Goal: Navigation & Orientation: Find specific page/section

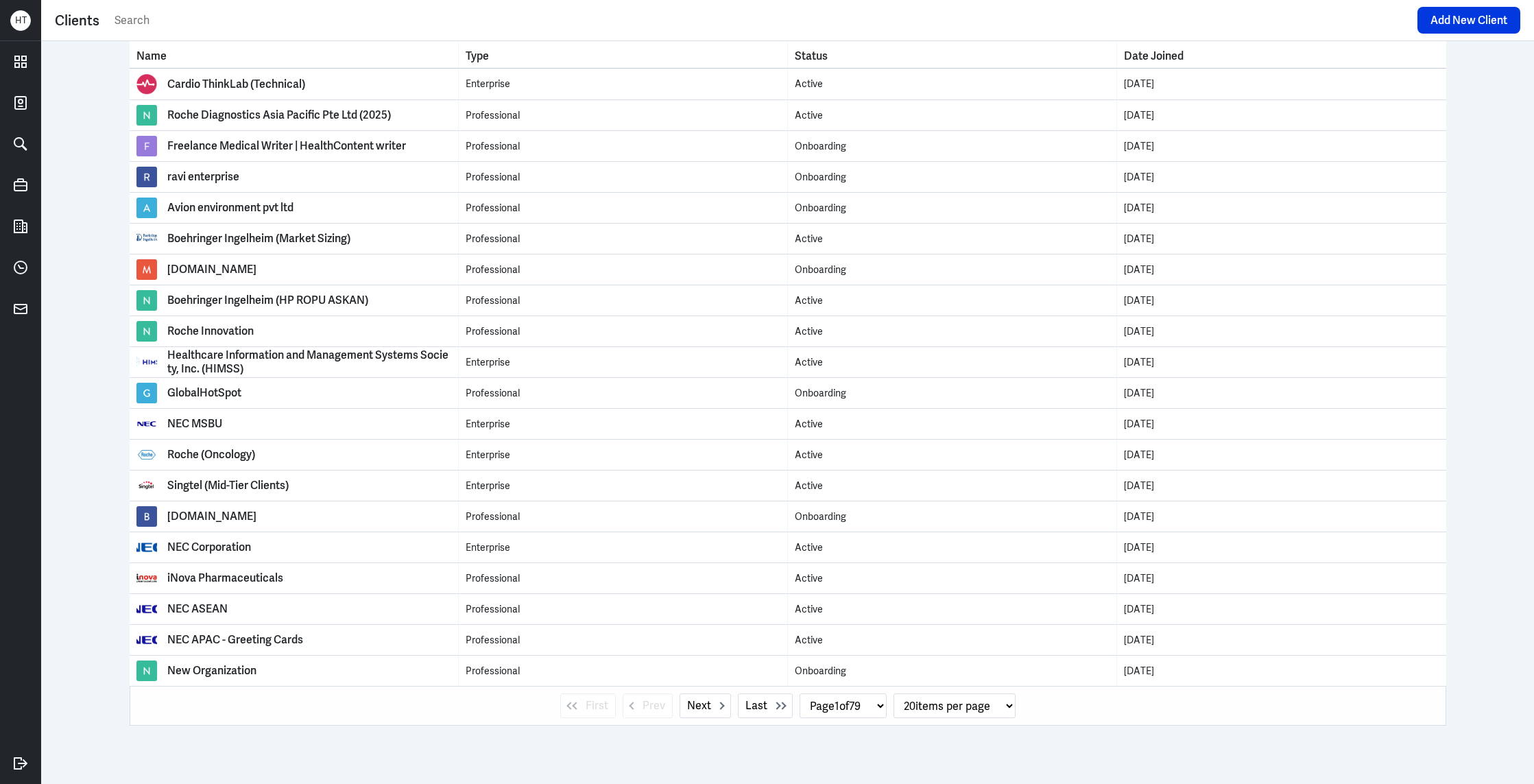
click at [75, 21] on div "Clients" at bounding box center [77, 21] width 45 height 21
click at [15, 60] on icon at bounding box center [20, 61] width 11 height 11
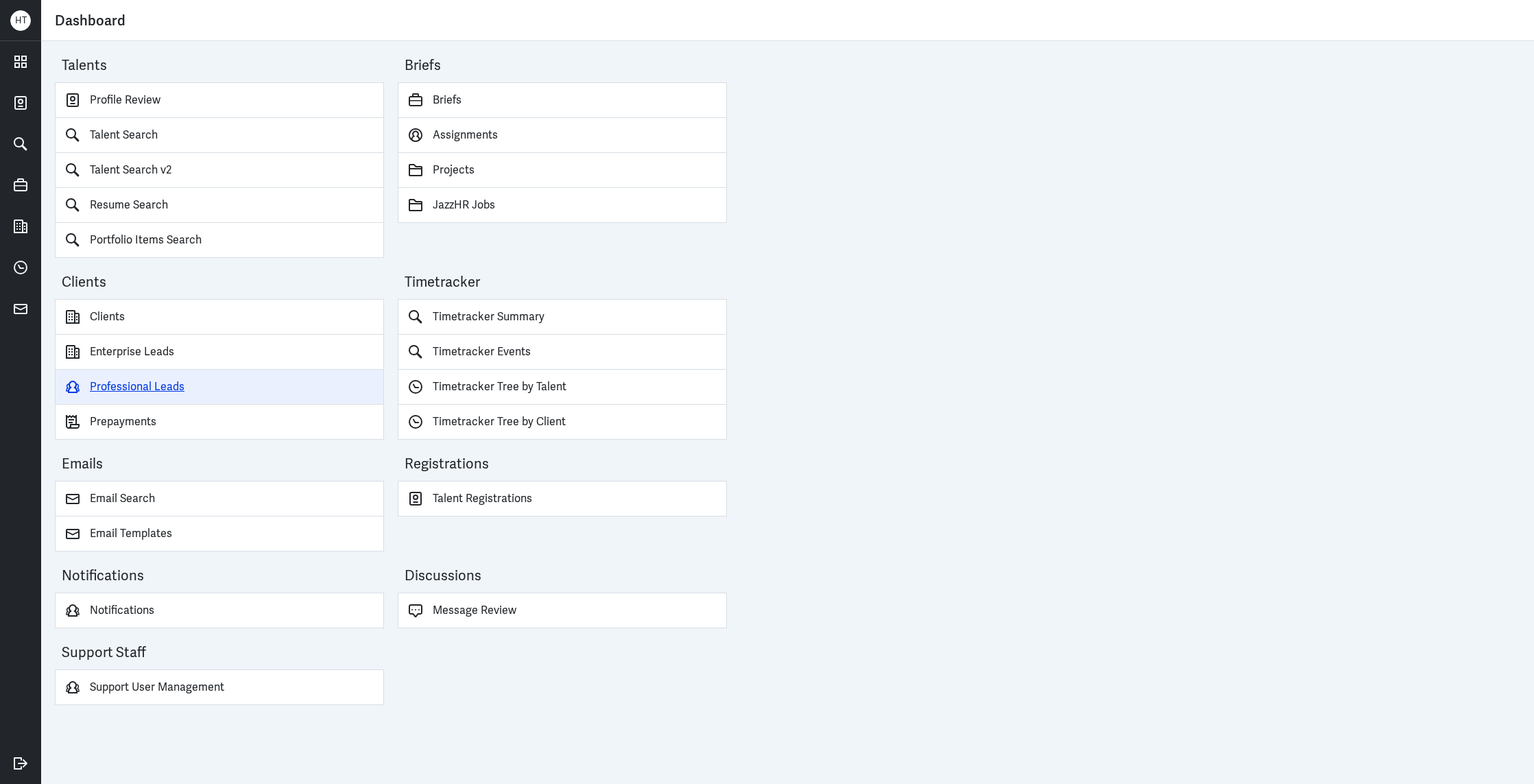
click at [175, 385] on link "Professional Leads" at bounding box center [219, 387] width 329 height 35
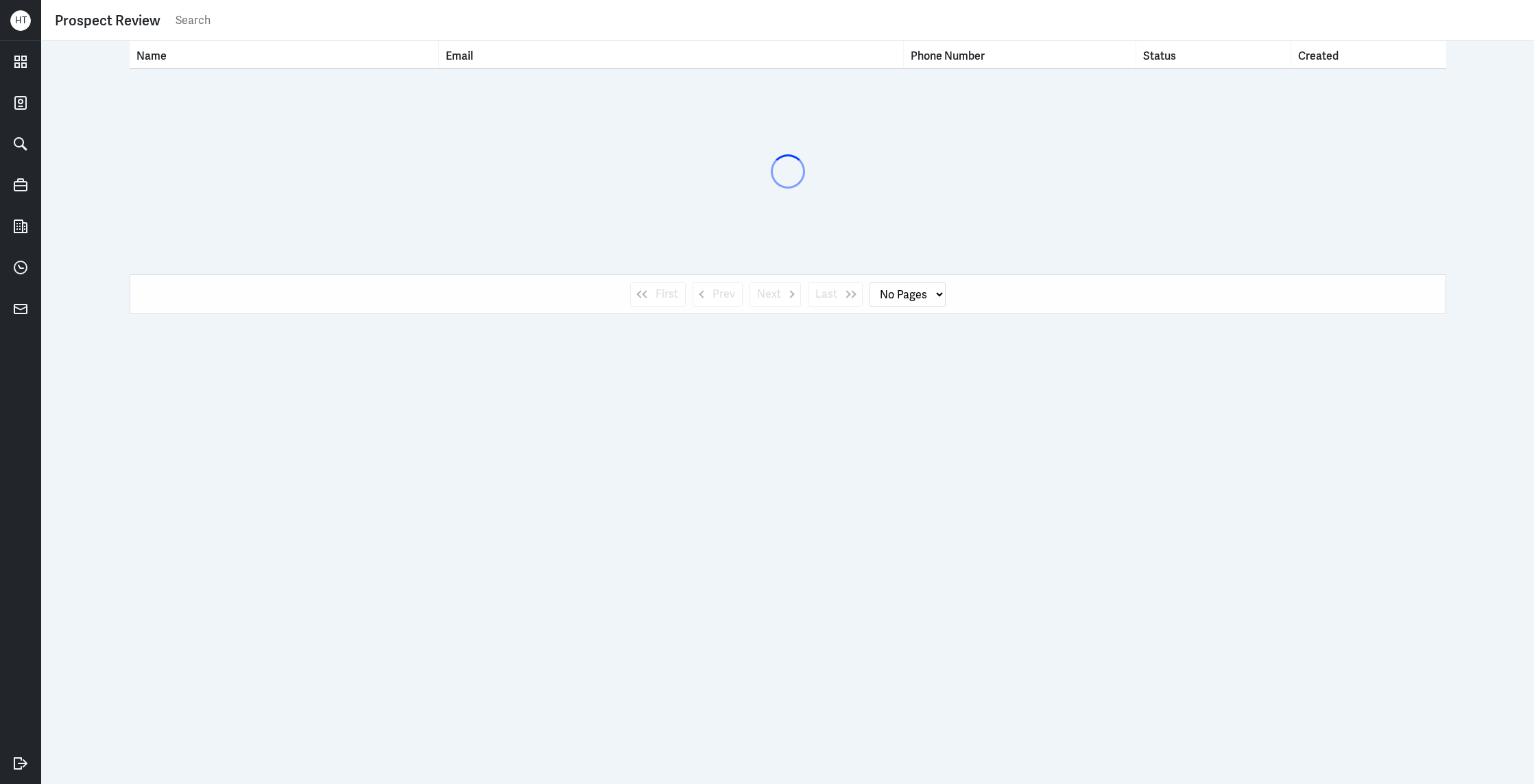
select select "1"
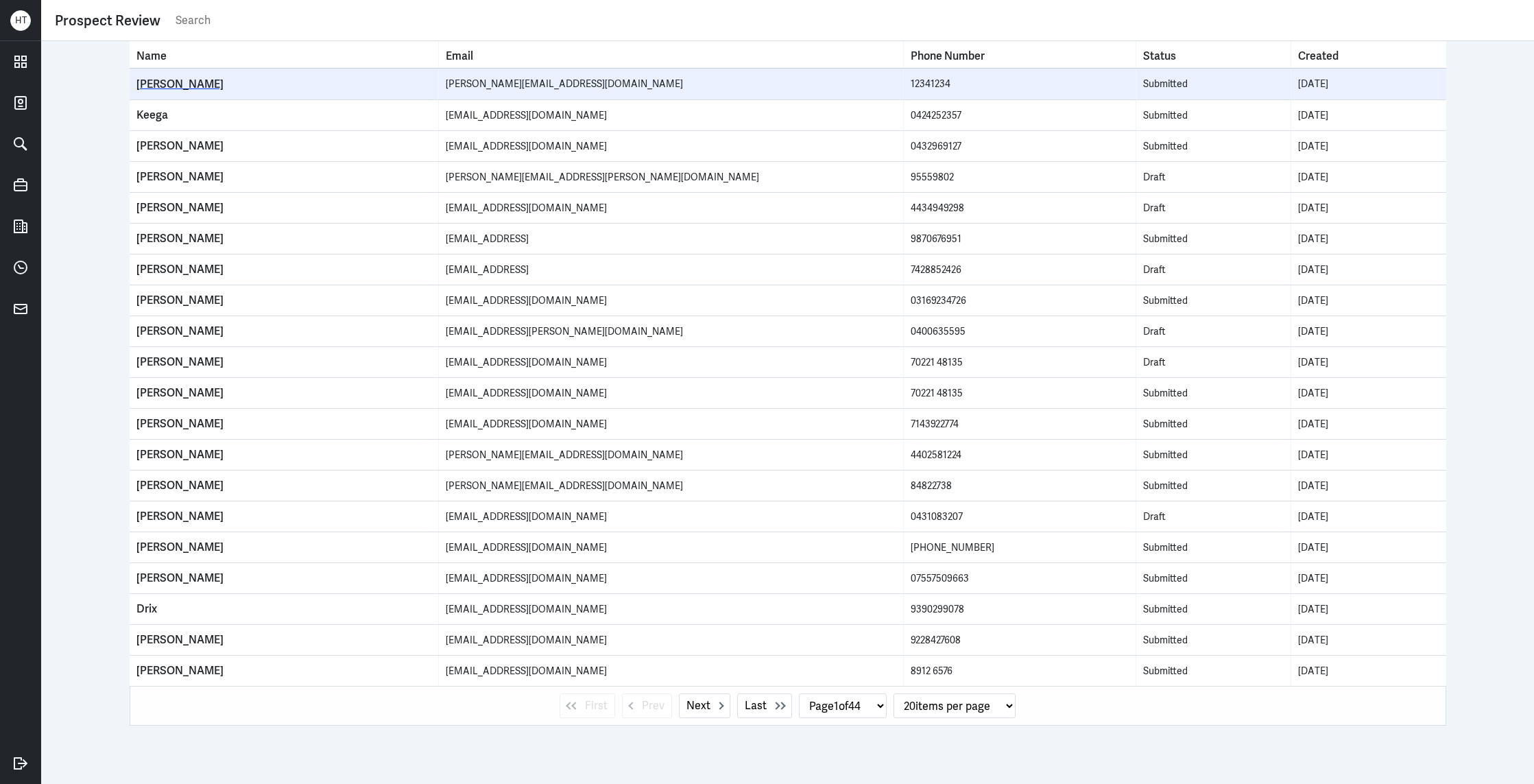
click at [175, 85] on div "Tim Test" at bounding box center [284, 85] width 296 height 14
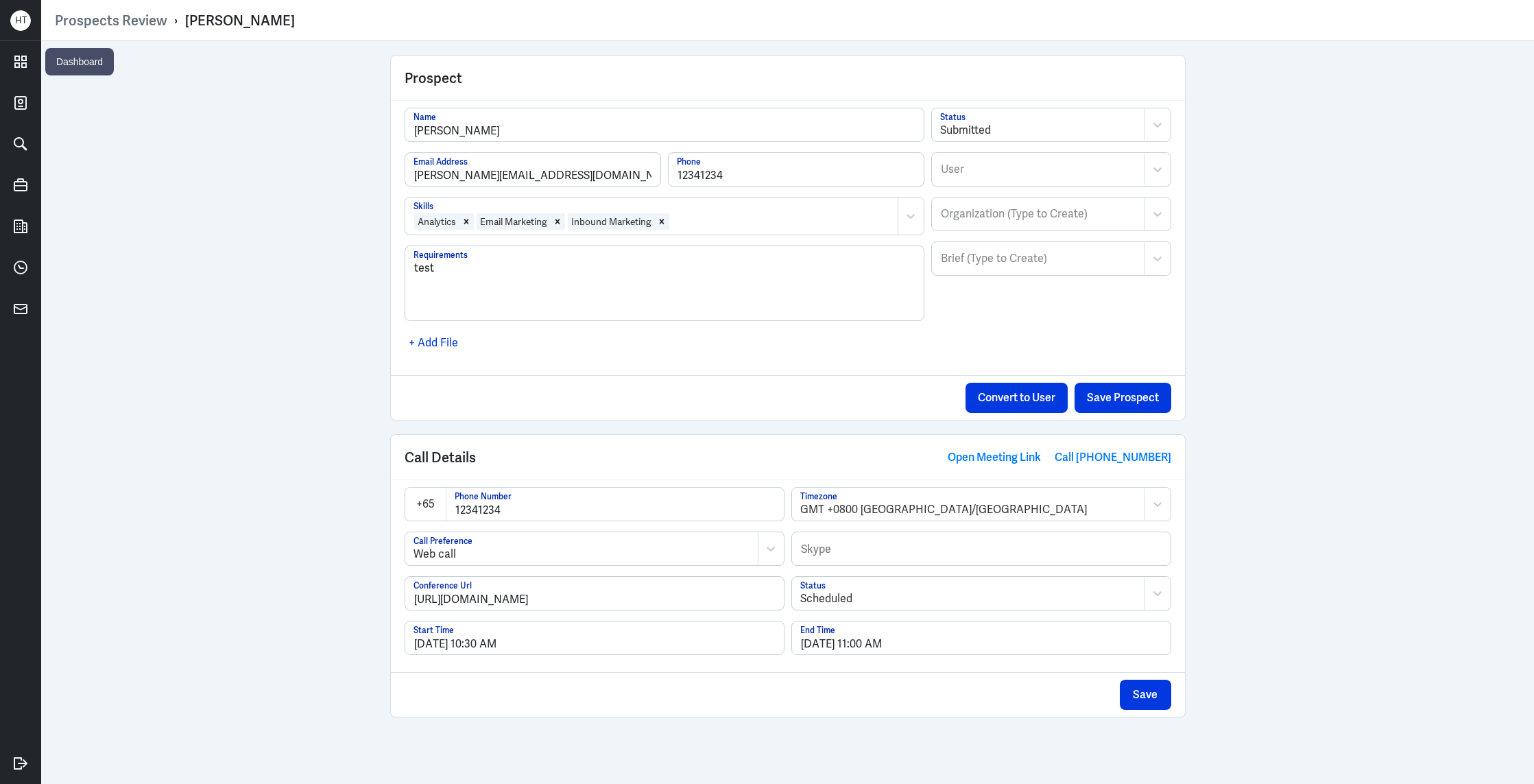
click at [43, 63] on div "Prospect Tim Test Name tim+test1@hiredigital.com Email Address 12341234 Phone A…" at bounding box center [788, 412] width 1493 height 743
click at [31, 65] on icon at bounding box center [21, 62] width 21 height 21
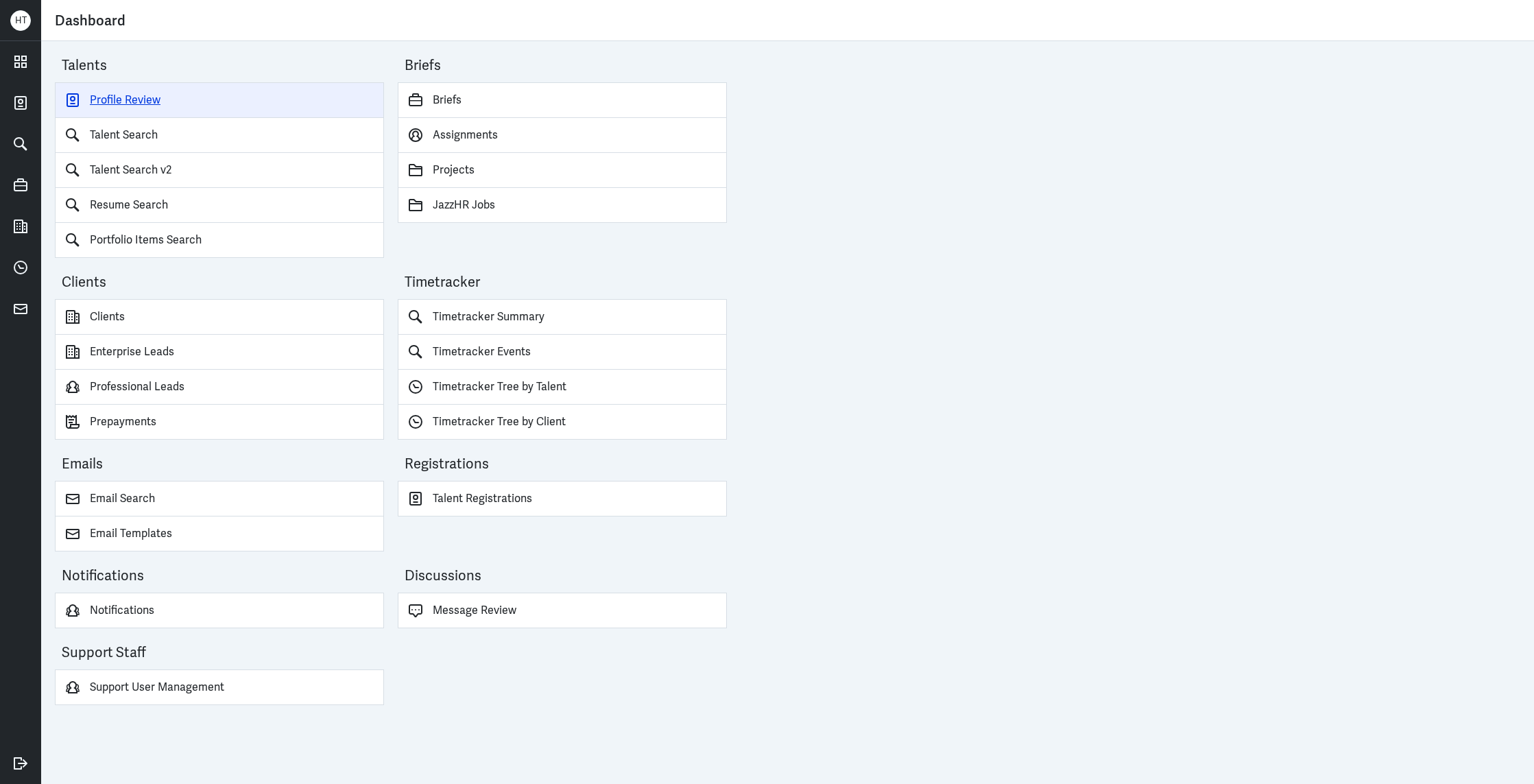
click at [123, 95] on link "Profile Review" at bounding box center [219, 100] width 329 height 36
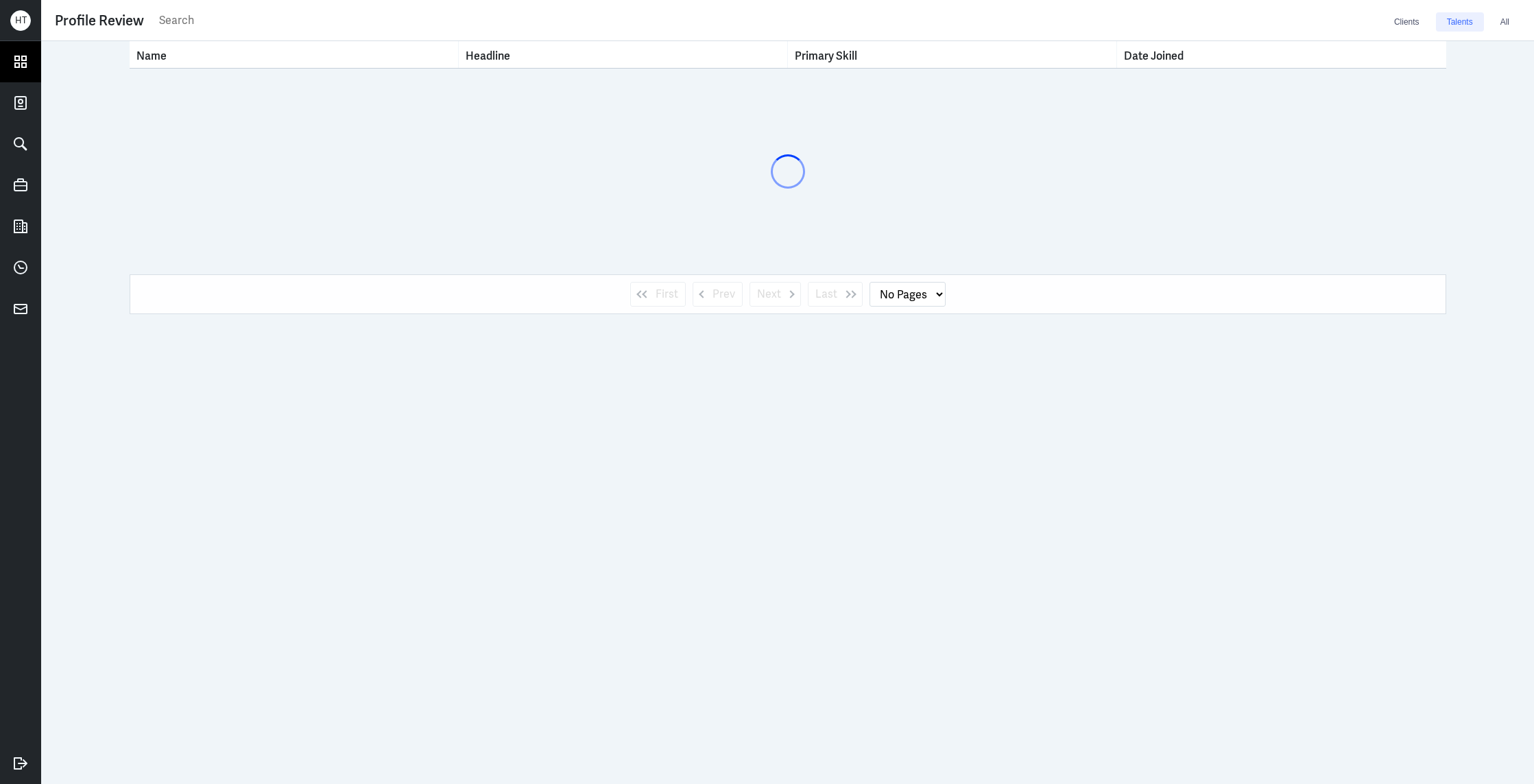
click at [31, 65] on icon at bounding box center [21, 62] width 21 height 21
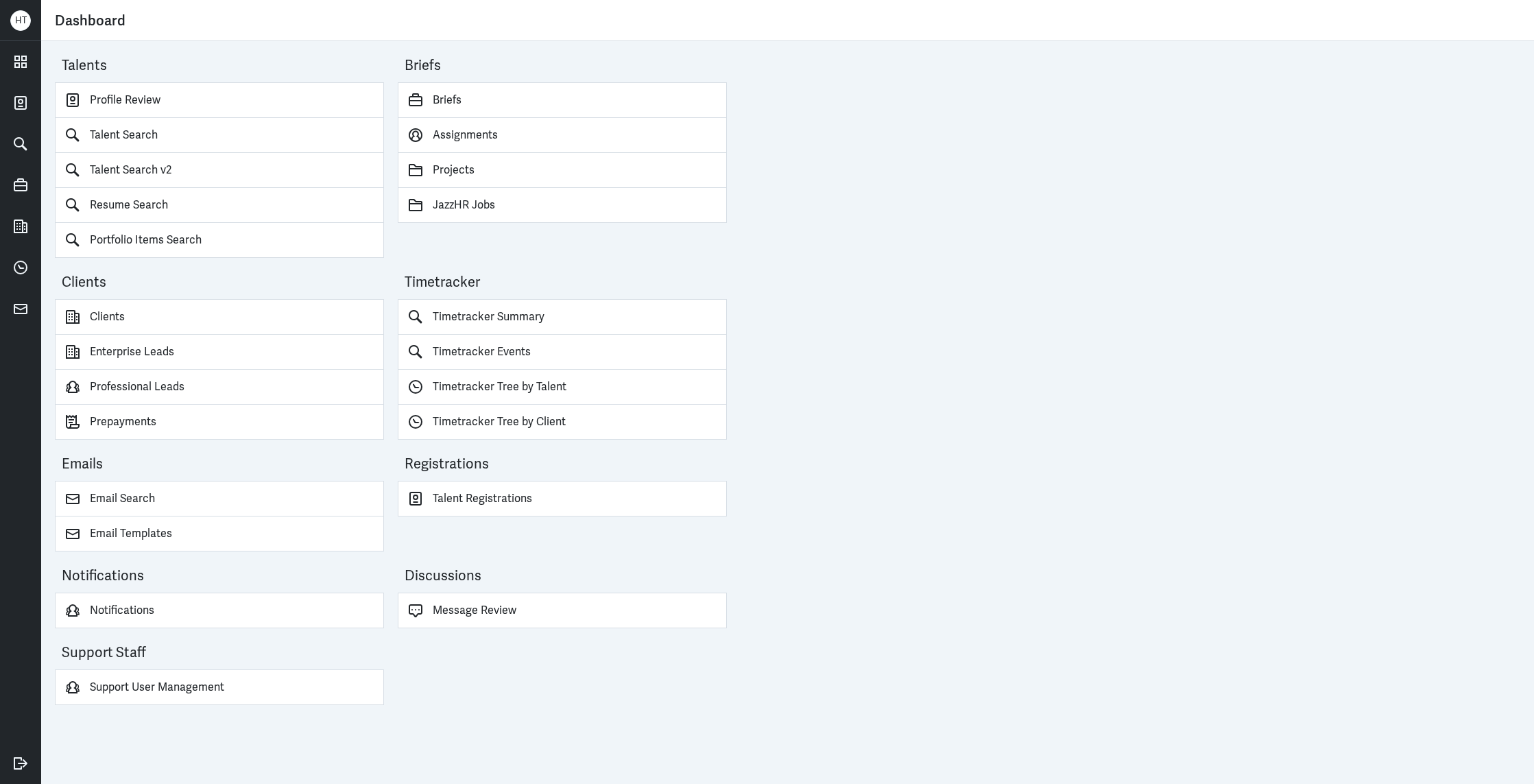
click at [1258, 290] on div "Talents Profile Review Talent Search Talent Search v2 Resume Search Portfolio I…" at bounding box center [788, 412] width 1493 height 743
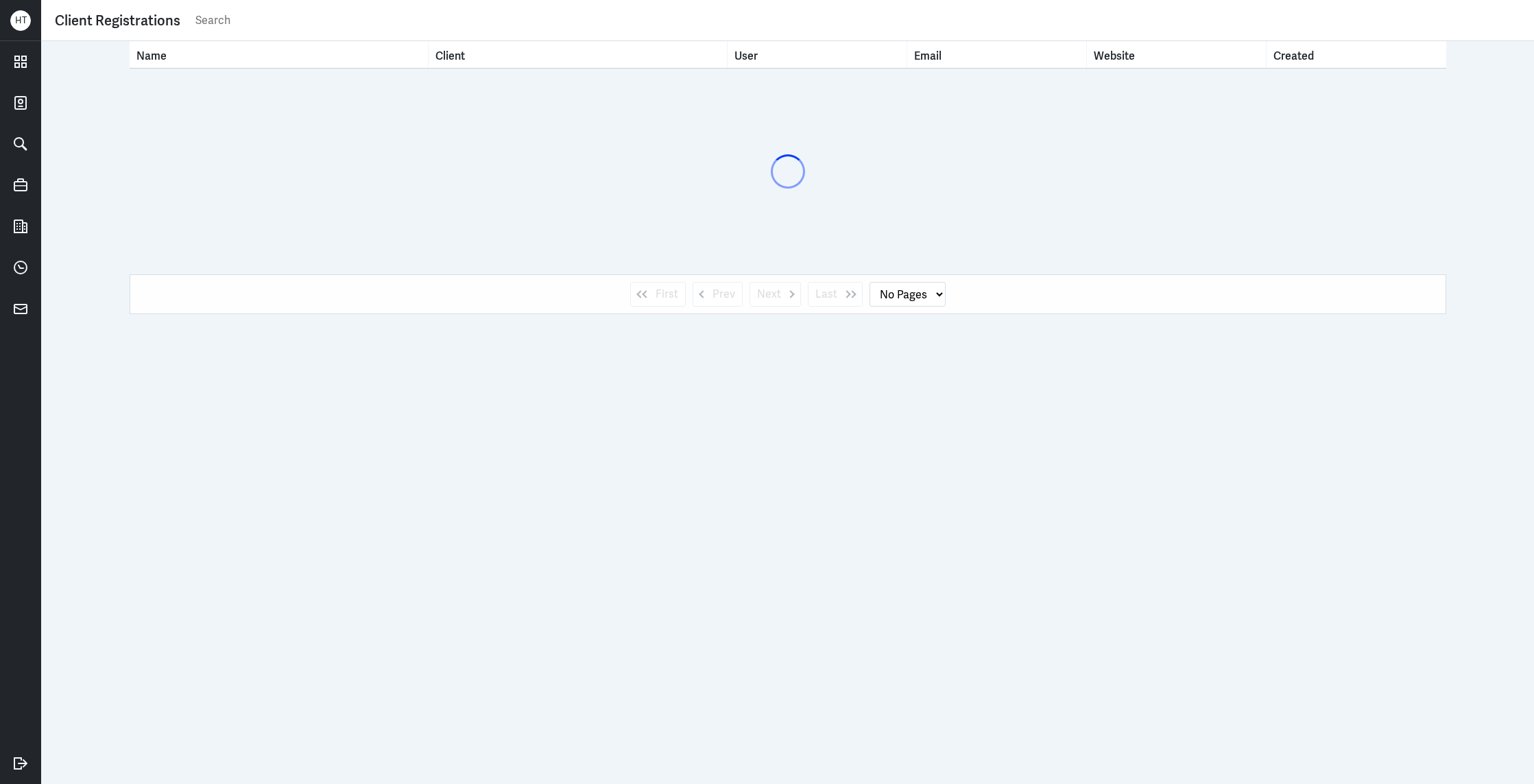
select select "1"
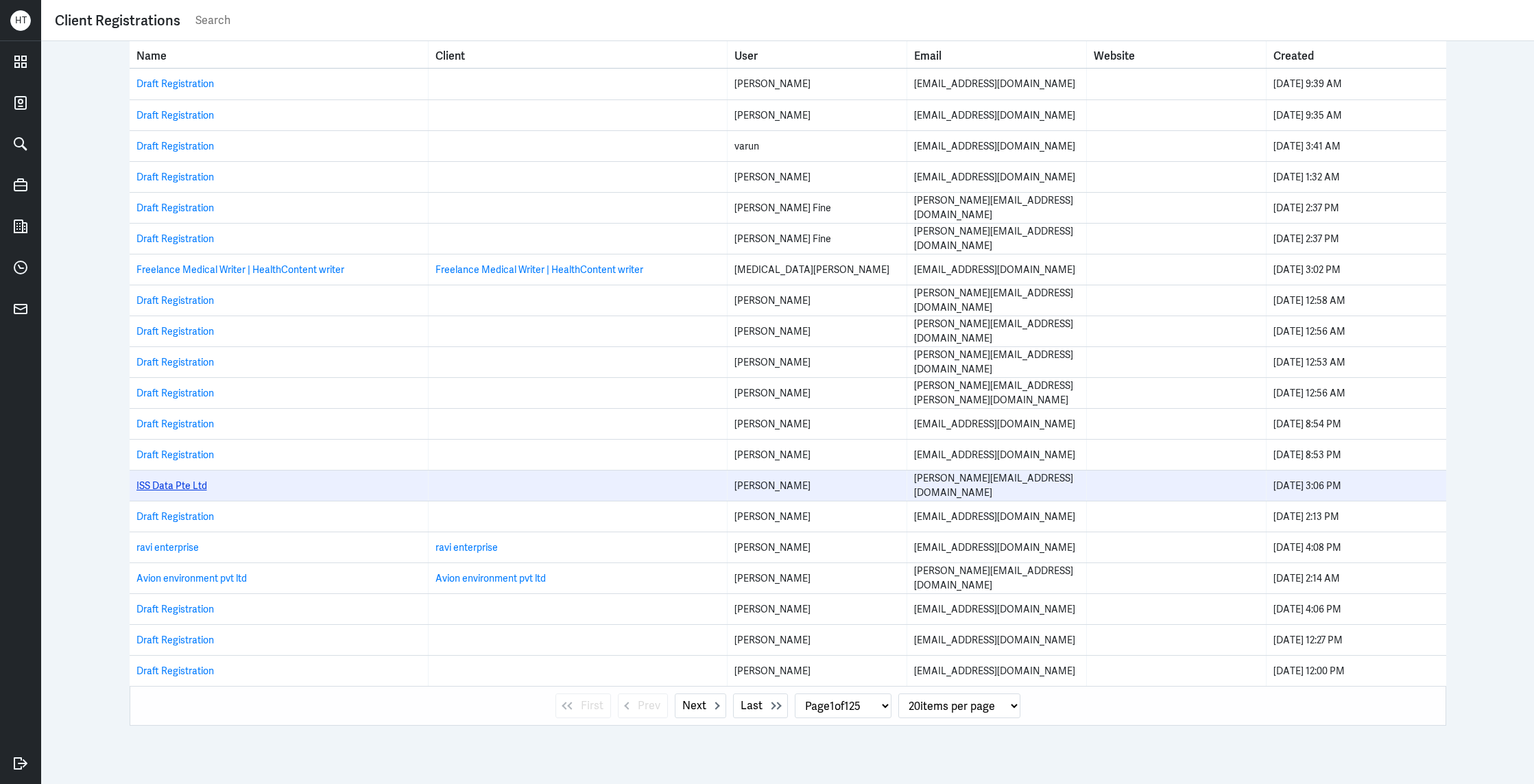
click at [160, 487] on link "ISS Data Pte Ltd" at bounding box center [171, 485] width 71 height 12
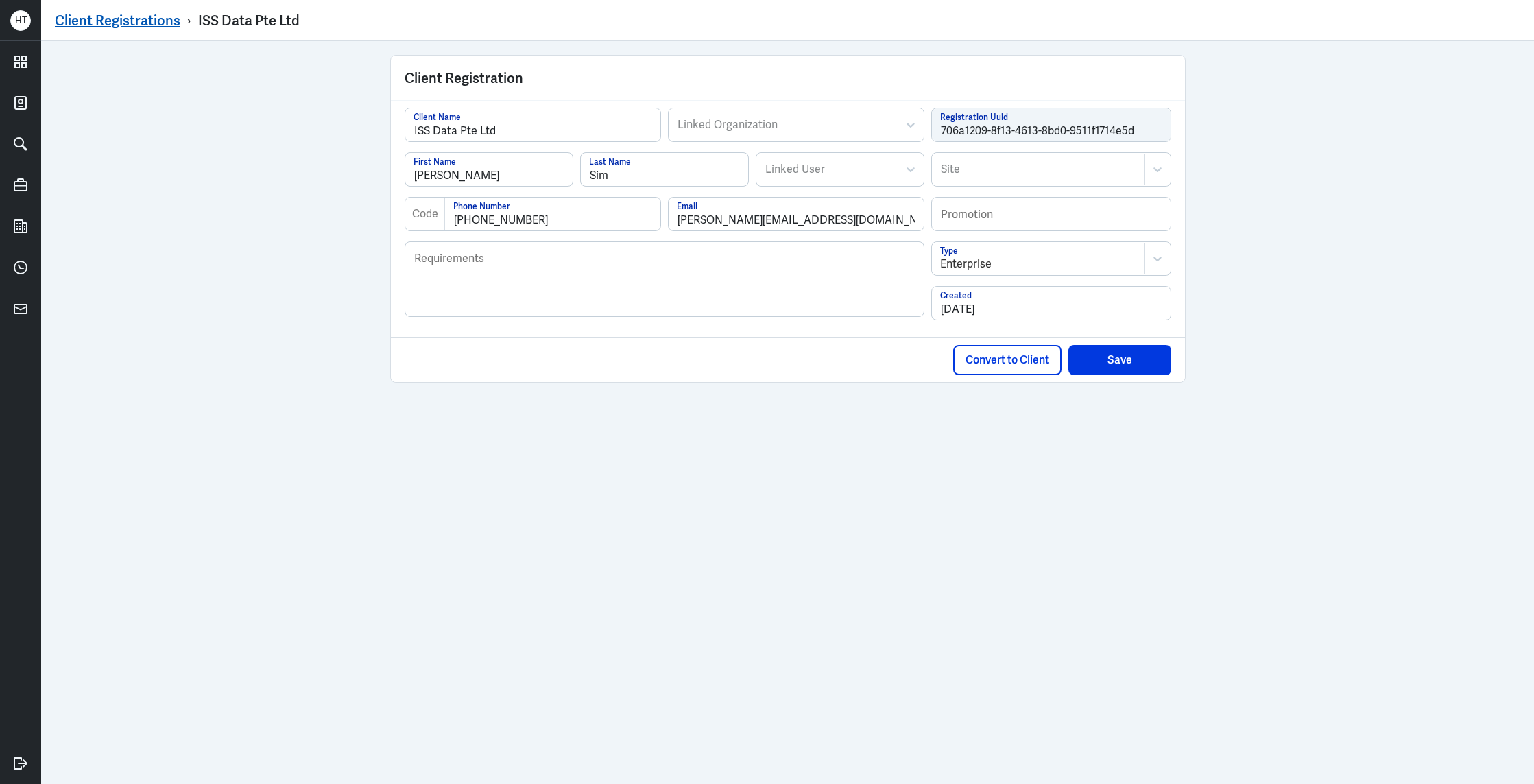
click at [140, 17] on link "Client Registrations" at bounding box center [118, 20] width 126 height 17
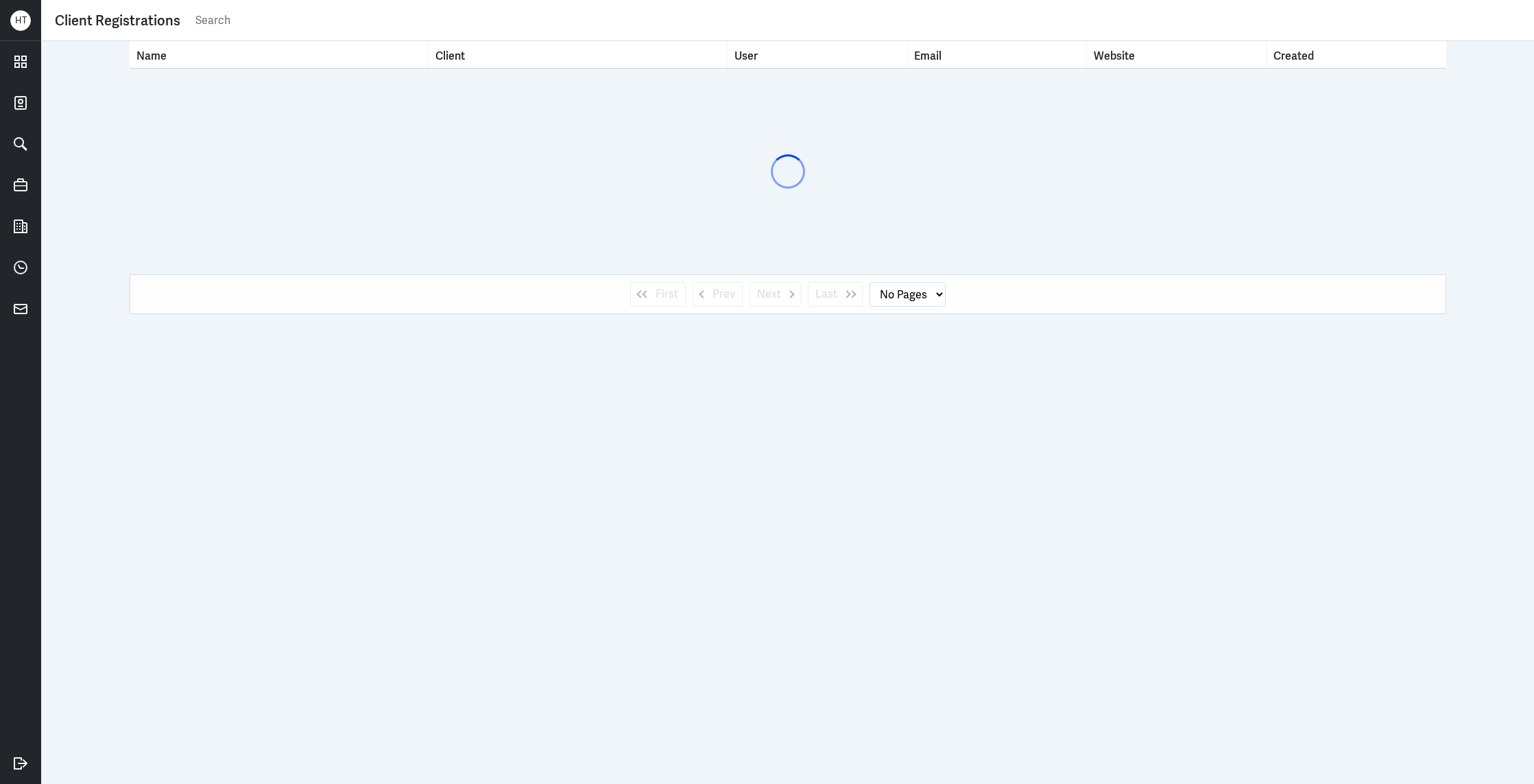
select select "1"
